Goal: Download file/media

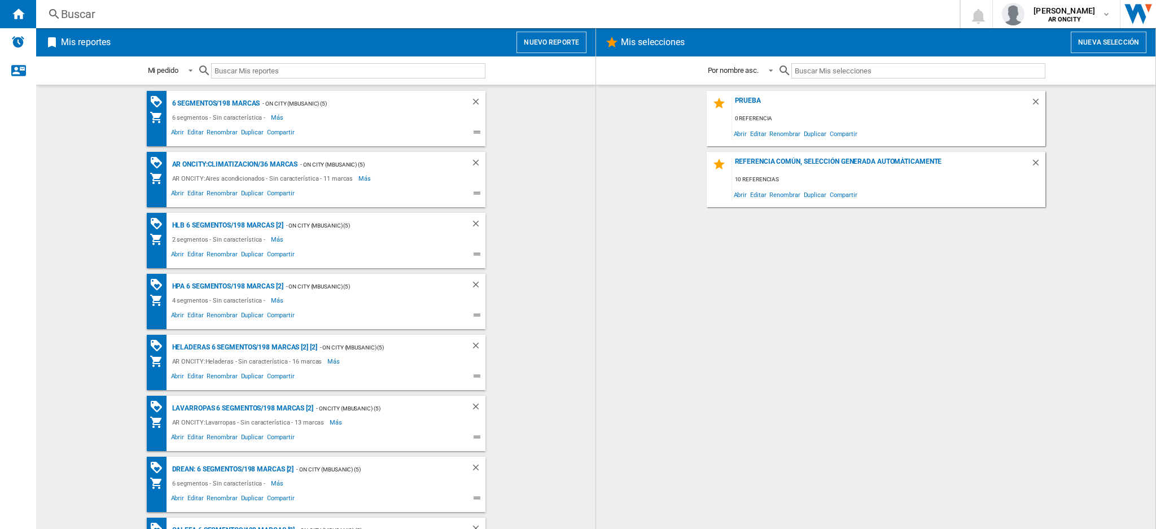
click at [349, 245] on div "2 segmentos - Sin característica - Más Menos" at bounding box center [306, 239] width 313 height 14
click at [231, 98] on div "6 segmentos/198 marcas" at bounding box center [214, 103] width 91 height 14
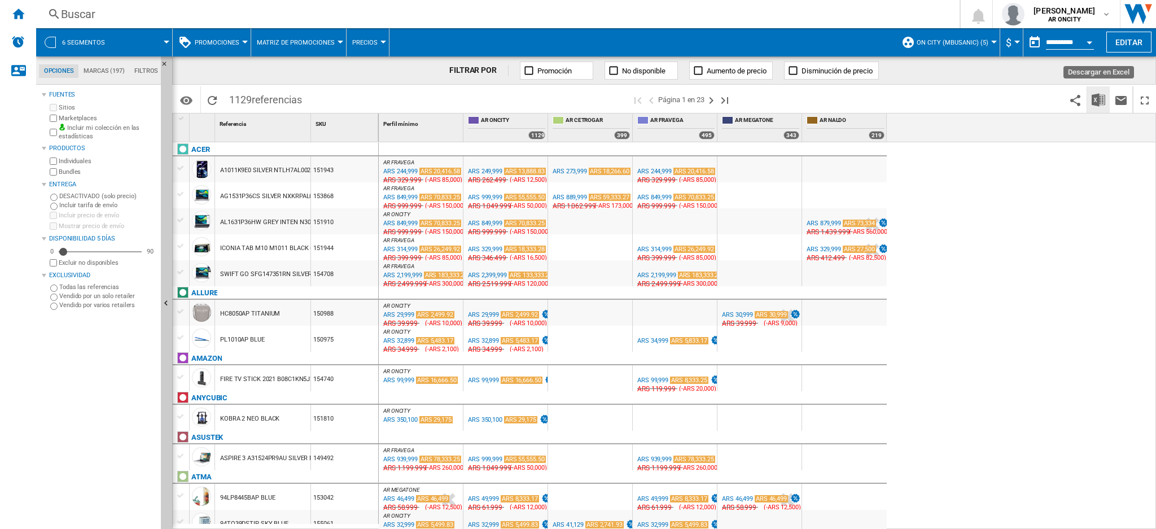
click at [1100, 95] on img "Descargar en Excel" at bounding box center [1098, 100] width 14 height 14
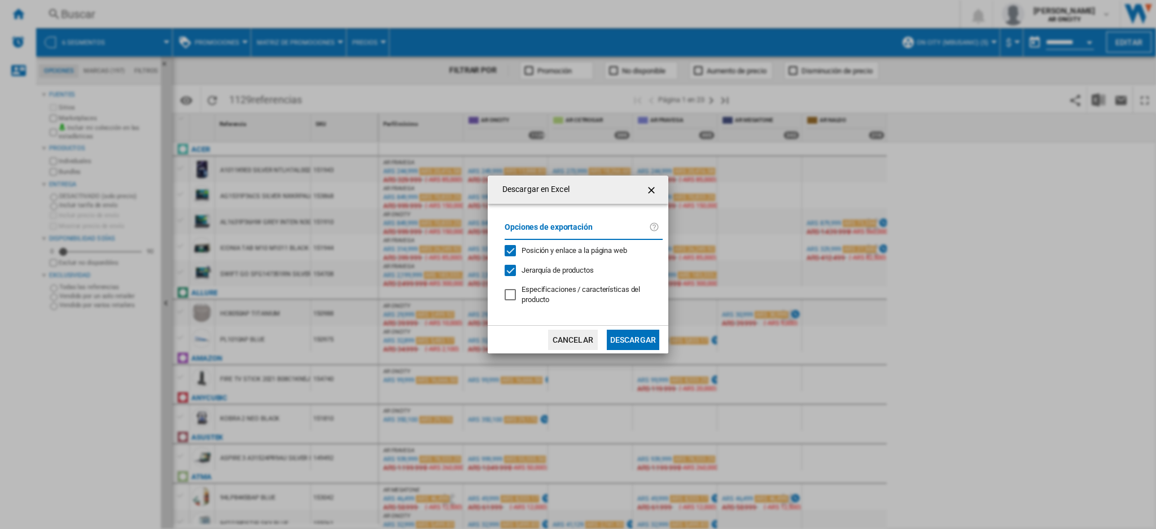
click at [630, 332] on button "Descargar" at bounding box center [633, 340] width 52 height 20
